Goal: Navigation & Orientation: Find specific page/section

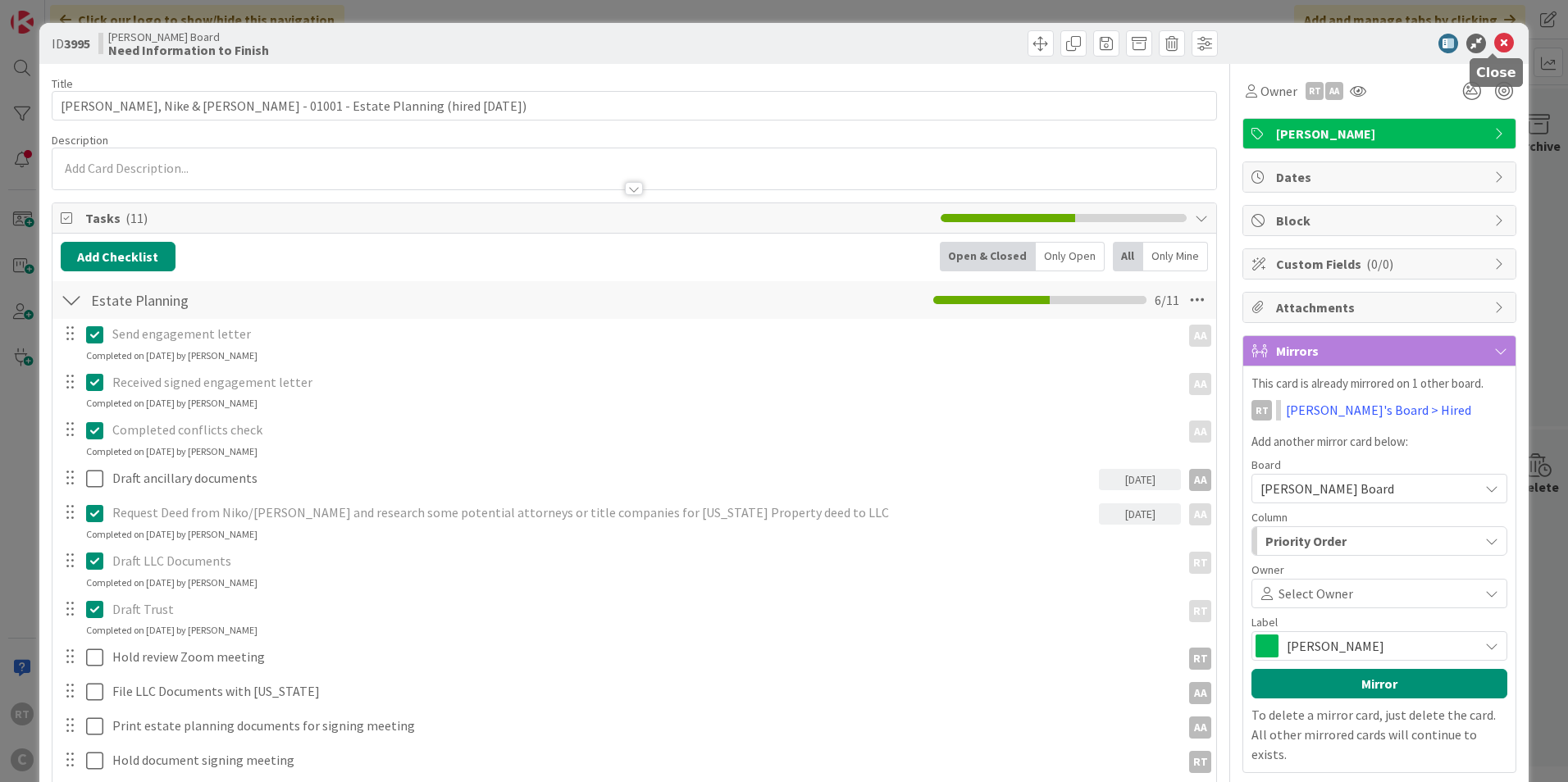
click at [1501, 42] on icon at bounding box center [1503, 43] width 20 height 20
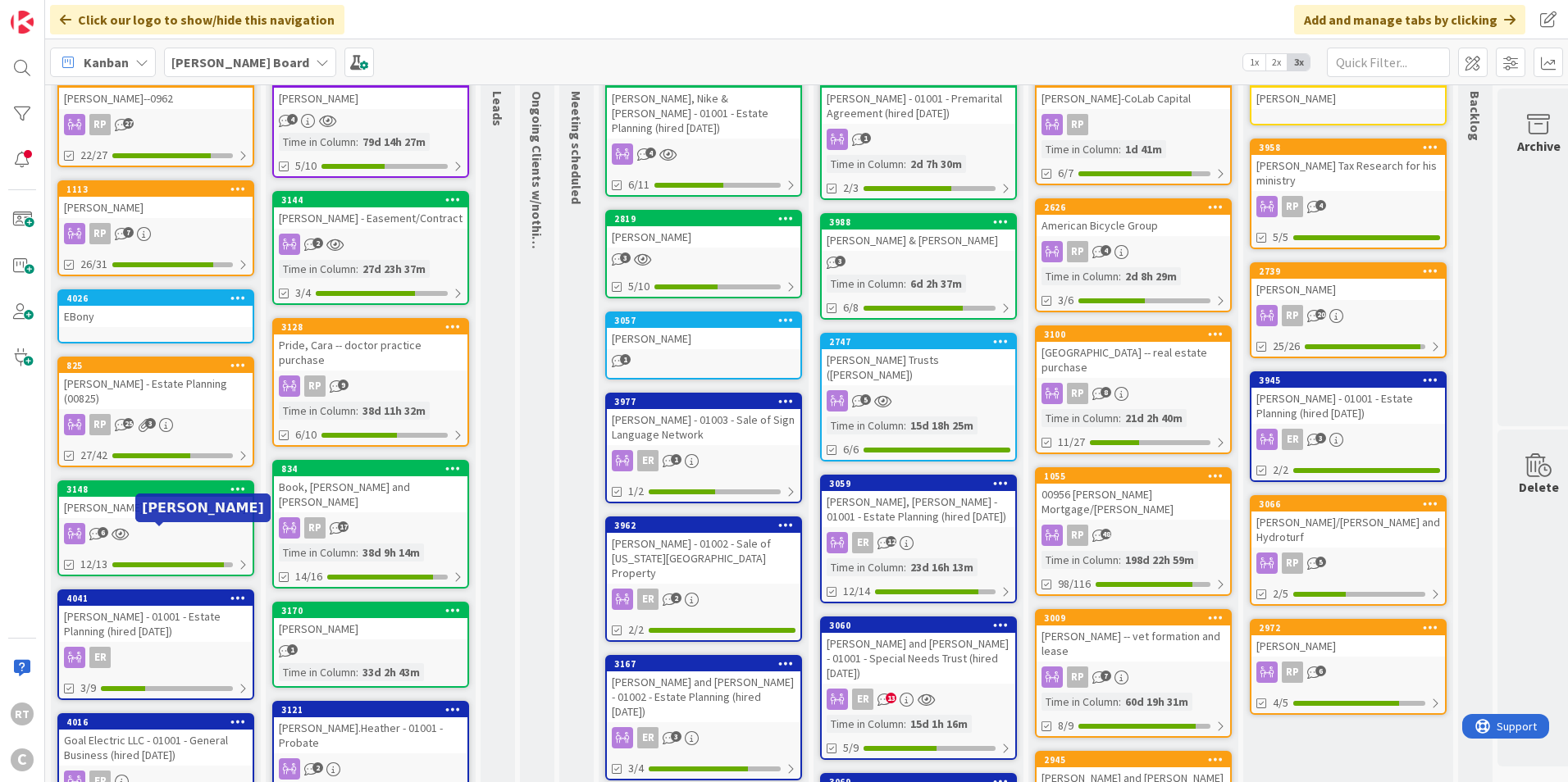
scroll to position [164, 0]
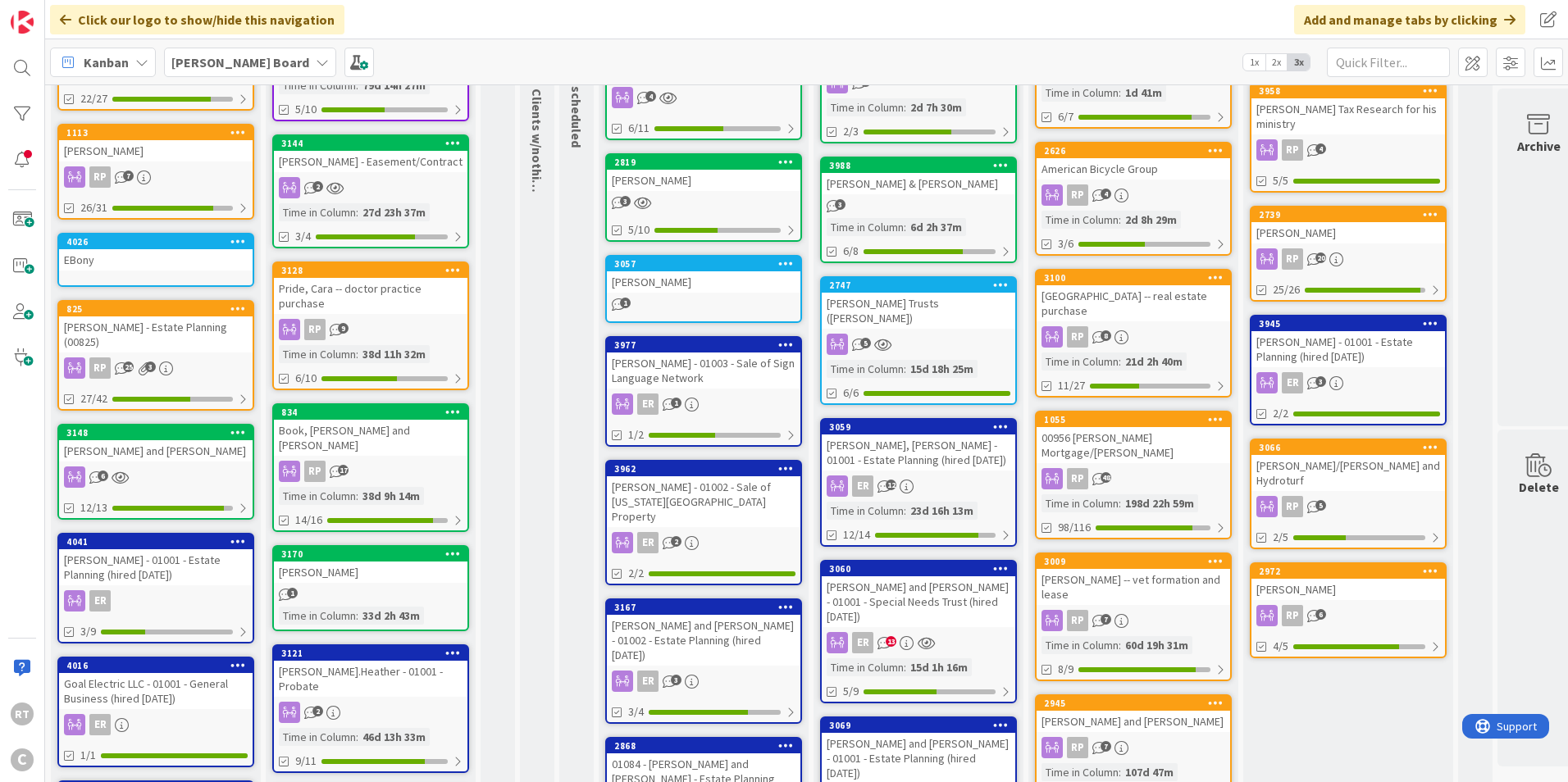
click at [129, 554] on div "[PERSON_NAME] - 01001 - Estate Planning (hired [DATE])" at bounding box center [155, 567] width 193 height 36
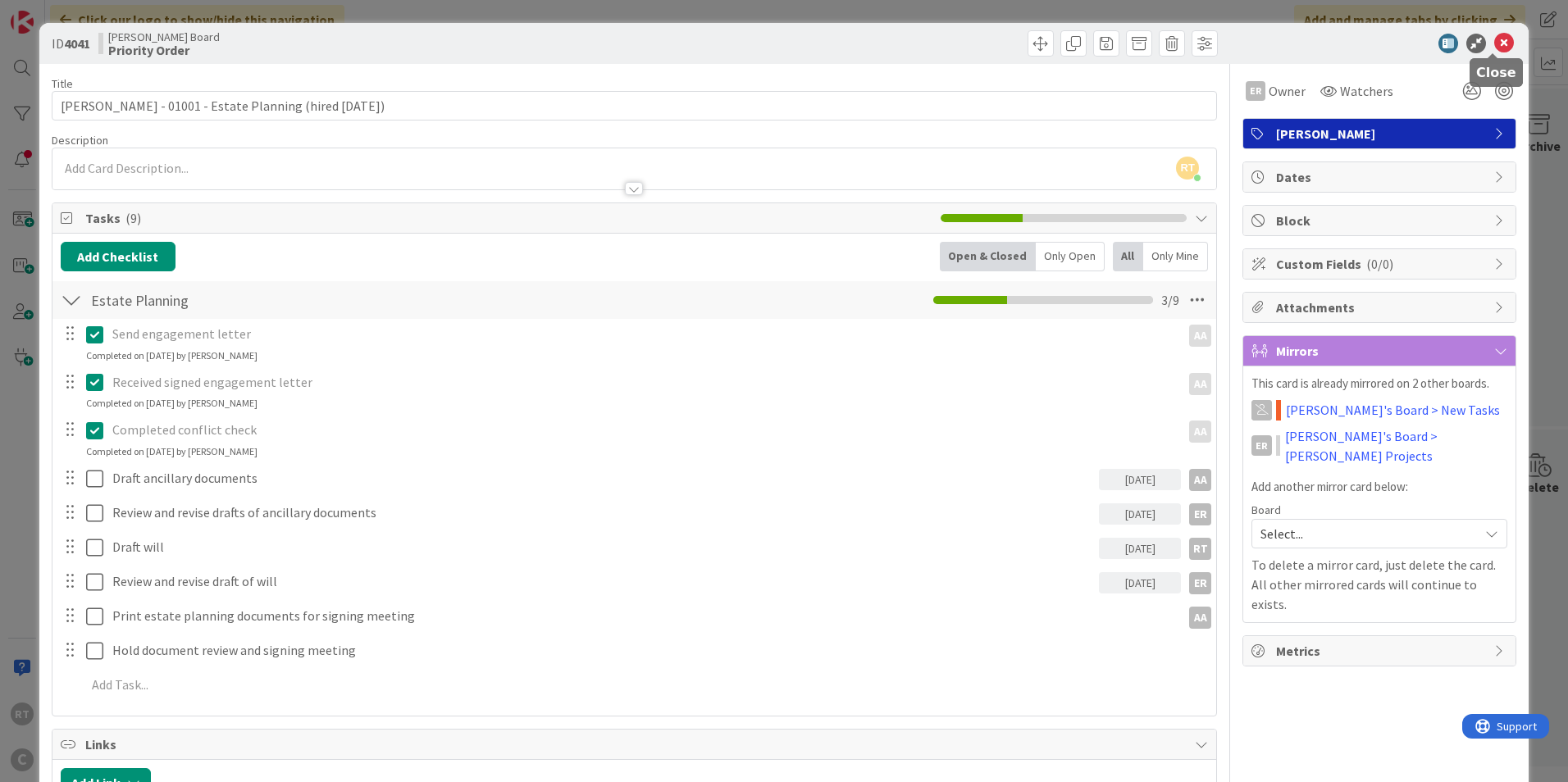
click at [1494, 44] on icon at bounding box center [1503, 43] width 20 height 20
